Goal: Navigation & Orientation: Find specific page/section

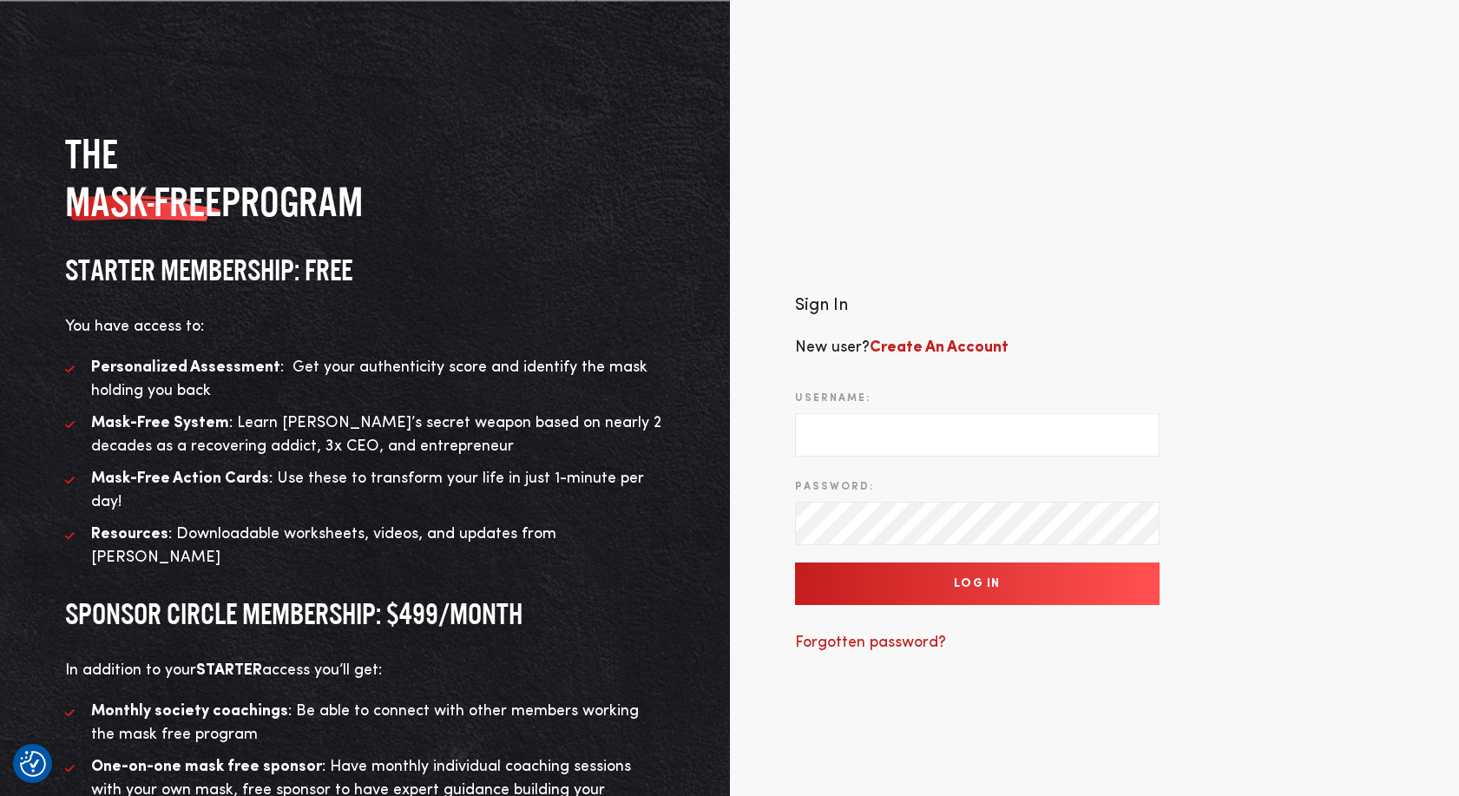
click at [922, 432] on input "Username:" at bounding box center [977, 434] width 364 height 43
type input "support@twohourssleep.com"
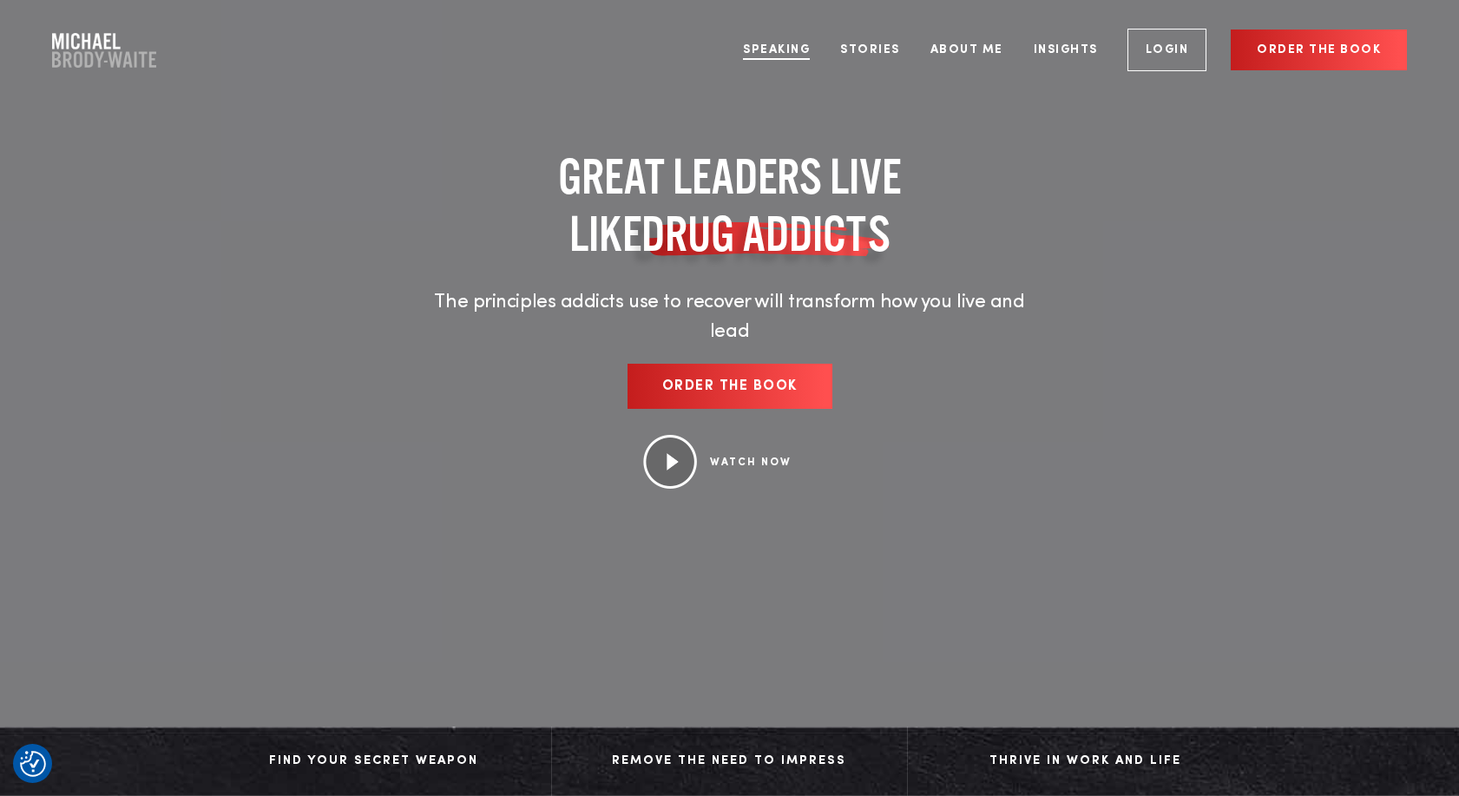
click at [777, 53] on link "Speaking" at bounding box center [776, 49] width 93 height 65
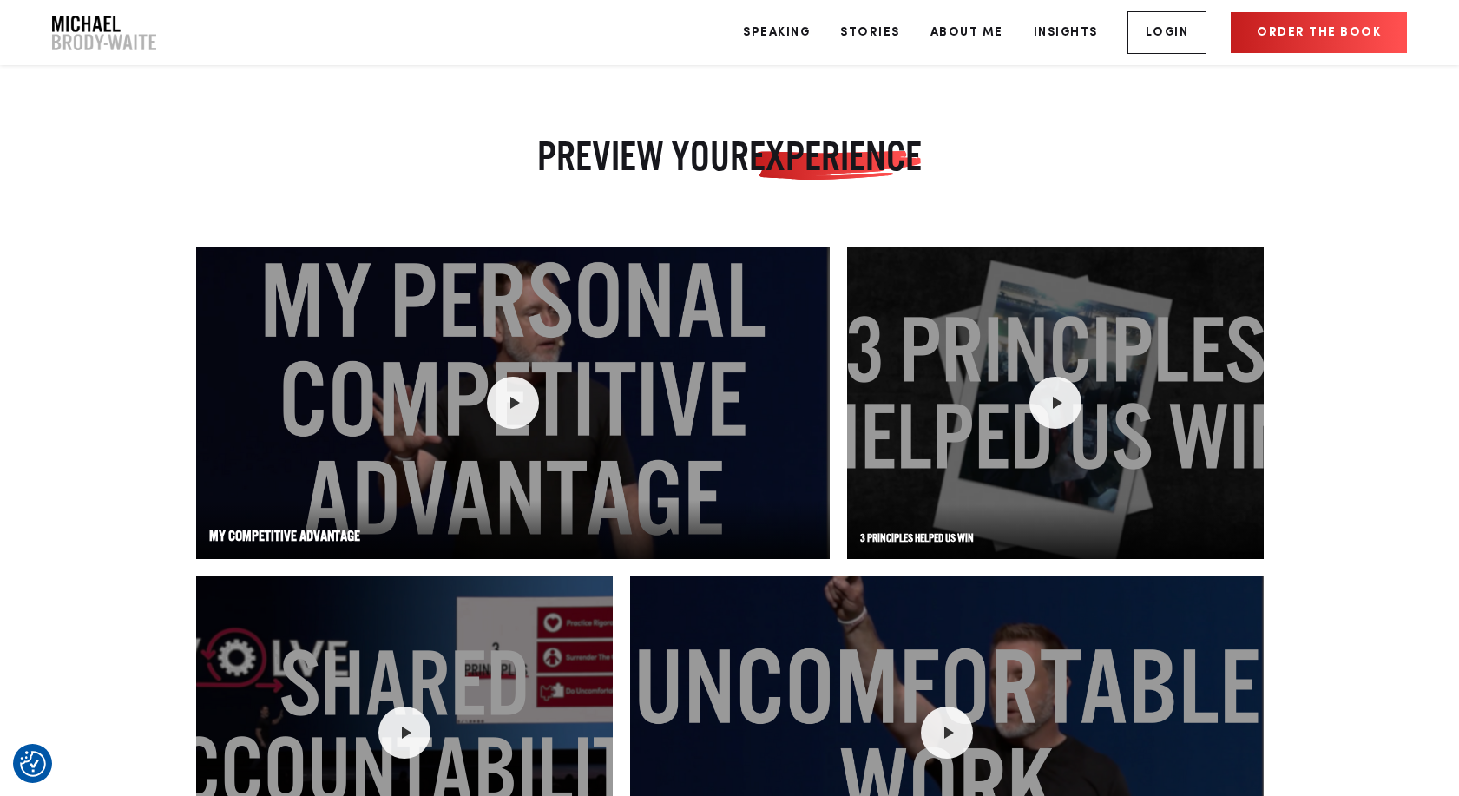
scroll to position [2225, 0]
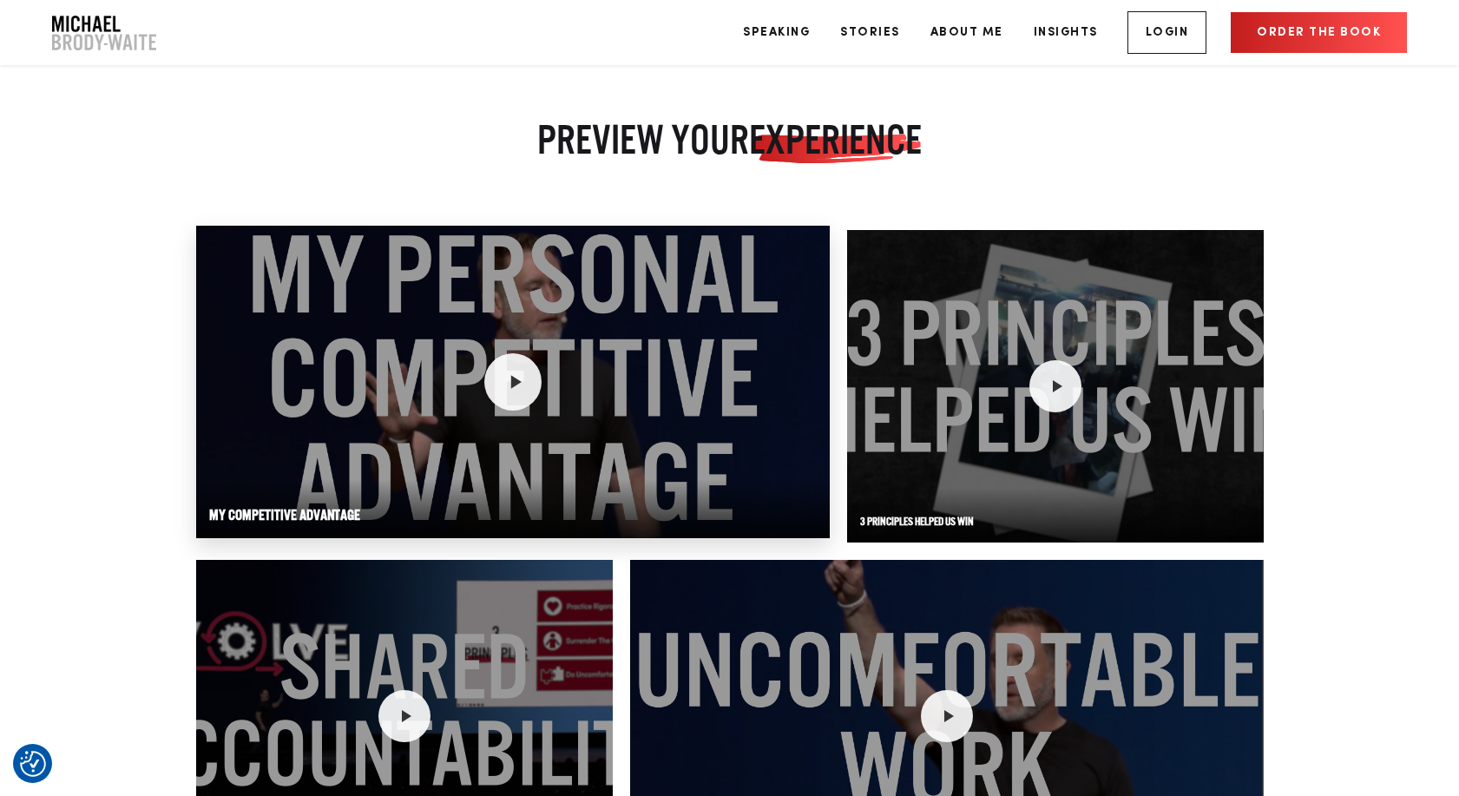
click at [523, 387] on icon at bounding box center [513, 381] width 23 height 23
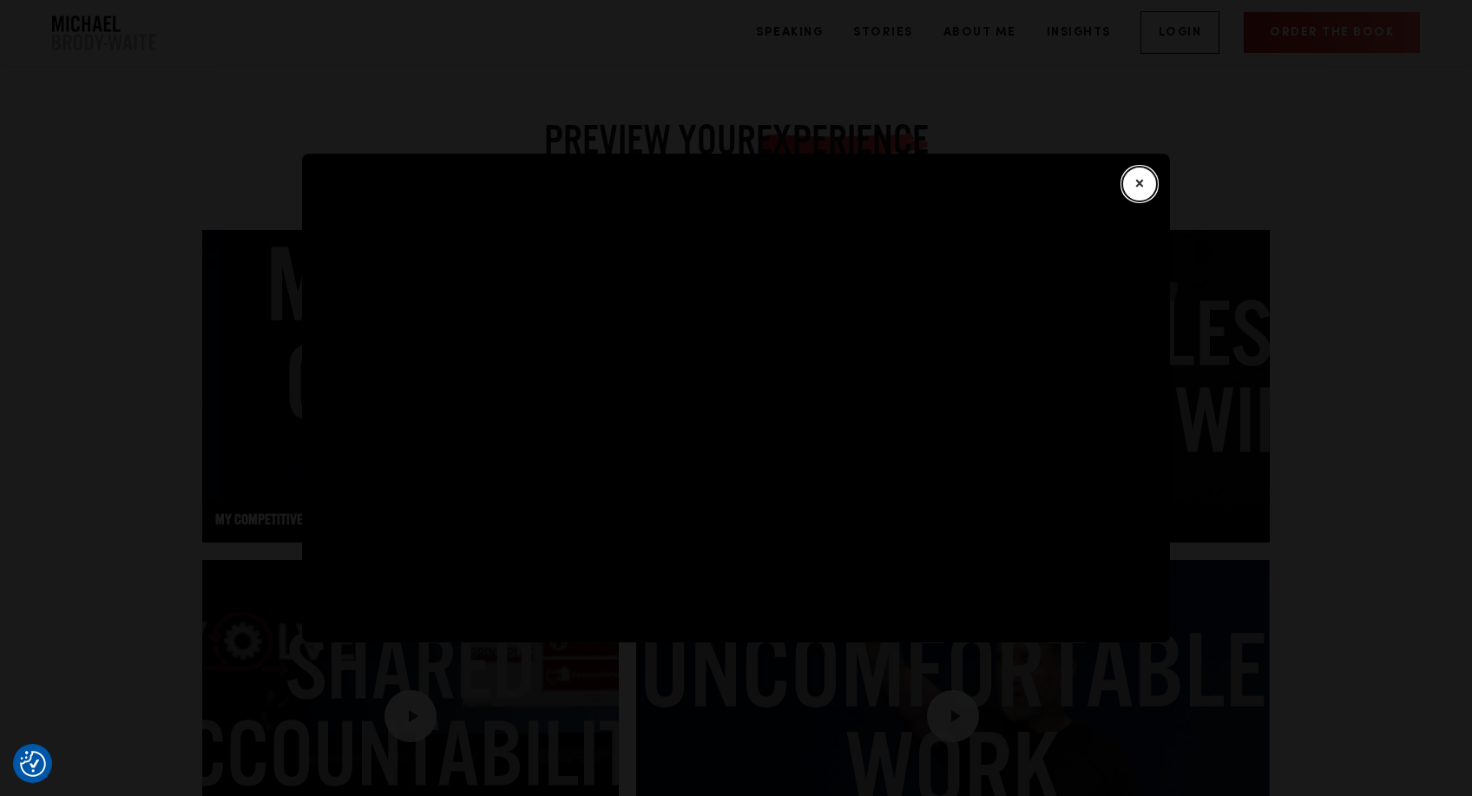
click at [1140, 187] on button "×" at bounding box center [1139, 184] width 35 height 35
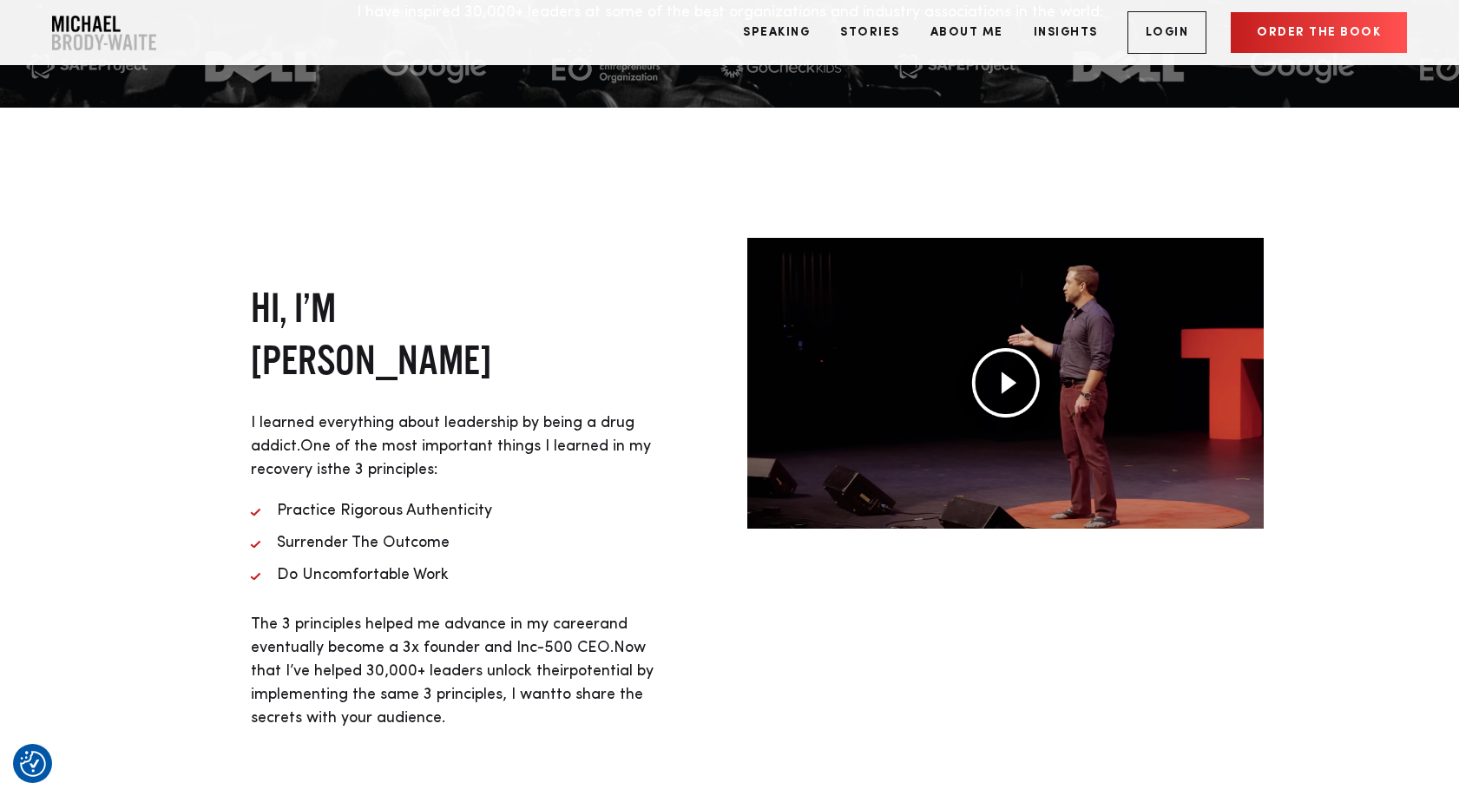
scroll to position [0, 0]
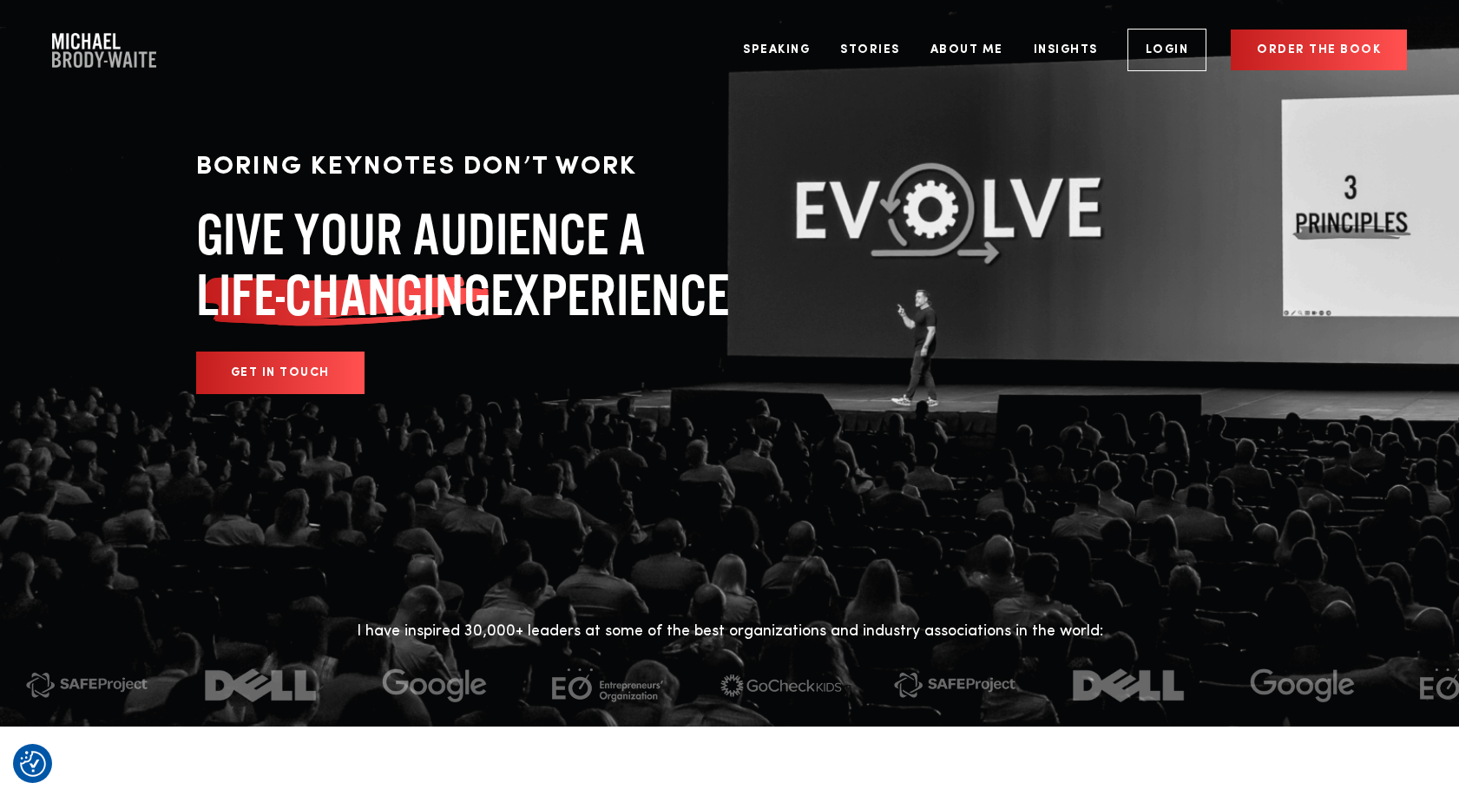
click at [1162, 44] on link "Login" at bounding box center [1167, 50] width 80 height 43
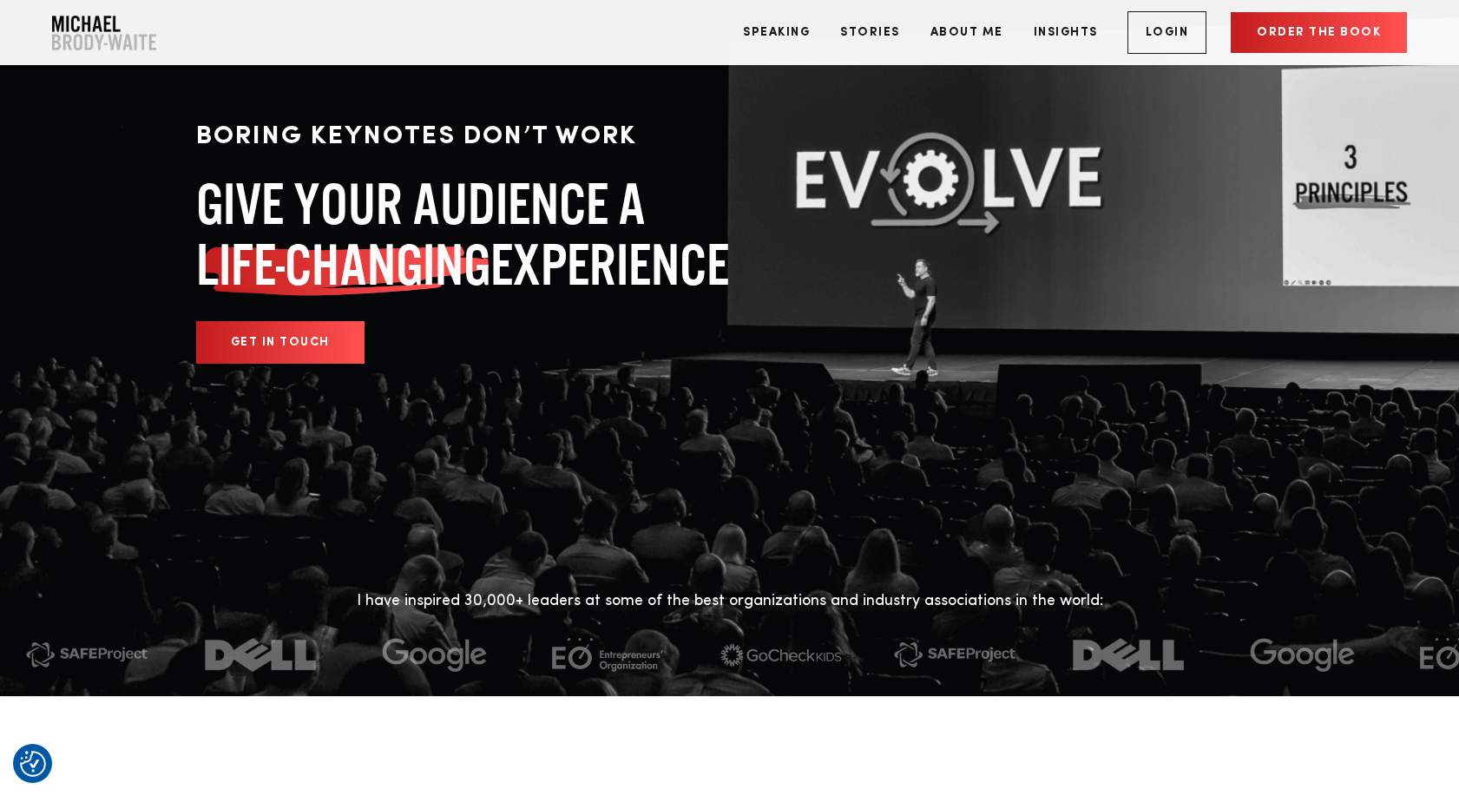
click at [316, 341] on link "GET IN TOUCH" at bounding box center [280, 342] width 168 height 43
